Goal: Information Seeking & Learning: Learn about a topic

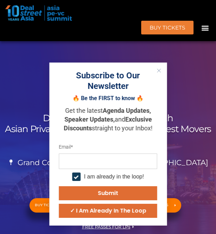
click at [161, 69] on button "Close" at bounding box center [158, 70] width 9 height 9
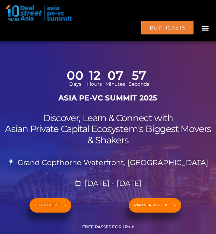
click at [206, 26] on icon "Menu Toggle" at bounding box center [205, 28] width 8 height 8
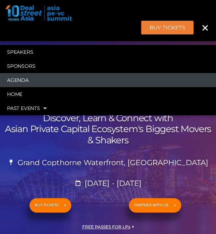
click at [23, 78] on link "Agenda" at bounding box center [108, 80] width 216 height 14
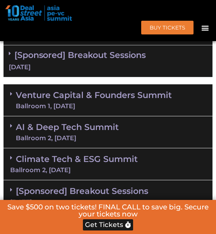
scroll to position [569, 0]
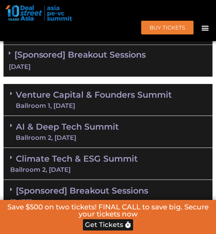
click at [77, 106] on div "Ballroom 1, [DATE]" at bounding box center [94, 106] width 156 height 6
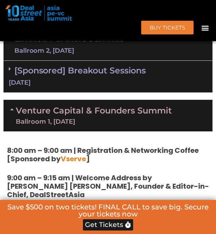
scroll to position [547, 0]
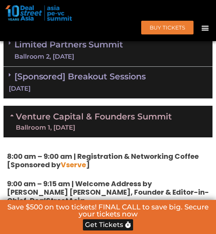
click at [65, 115] on link "Venture Capital & Founders​ Summit Ballroom 1, [DATE]" at bounding box center [94, 121] width 156 height 18
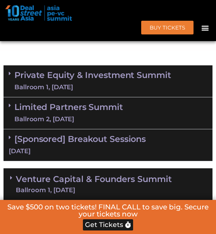
scroll to position [471, 0]
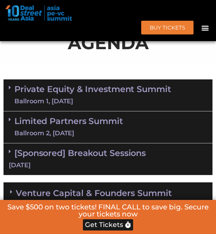
click at [38, 127] on link "Limited Partners [GEOGRAPHIC_DATA] 2, [DATE]" at bounding box center [68, 127] width 109 height 21
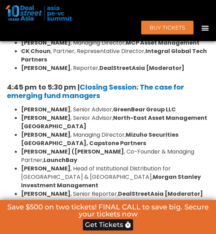
scroll to position [1130, 0]
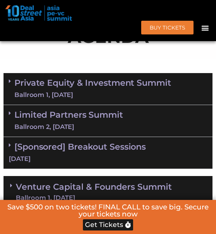
scroll to position [528, 0]
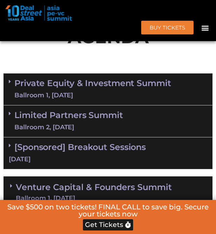
click at [46, 115] on link "Limited Partners [GEOGRAPHIC_DATA] 2, [DATE]" at bounding box center [68, 121] width 109 height 21
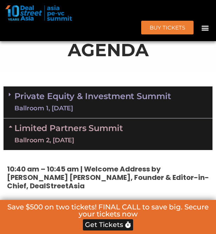
scroll to position [513, 0]
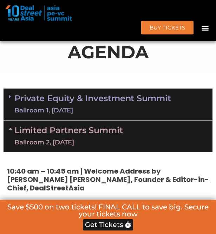
click at [60, 133] on link "Limited Partners [GEOGRAPHIC_DATA] 2, [DATE]" at bounding box center [68, 136] width 109 height 21
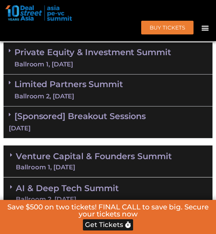
scroll to position [656, 0]
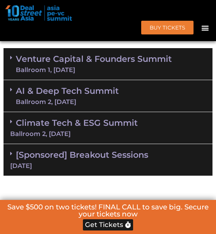
click at [53, 63] on link "Venture Capital & Founders​ Summit Ballroom 1, [DATE]" at bounding box center [94, 64] width 156 height 18
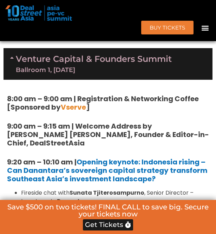
click at [60, 63] on link "Venture Capital & Founders​ Summit Ballroom 1, [DATE]" at bounding box center [94, 64] width 156 height 18
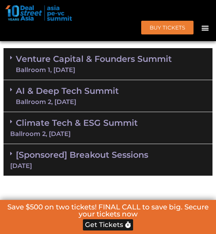
click at [55, 129] on div "Climate Tech & ESG Summit Ballroom 2, 11 Sept" at bounding box center [108, 128] width 209 height 32
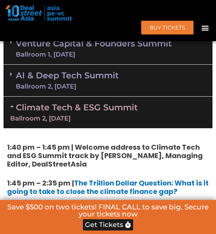
scroll to position [671, 0]
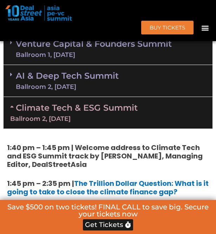
drag, startPoint x: 37, startPoint y: 106, endPoint x: 14, endPoint y: 114, distance: 23.5
click at [14, 114] on div "Climate Tech & ESG Summit Ballroom 2, 11 Sept" at bounding box center [108, 113] width 209 height 32
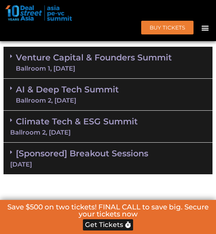
scroll to position [659, 0]
